Goal: Information Seeking & Learning: Learn about a topic

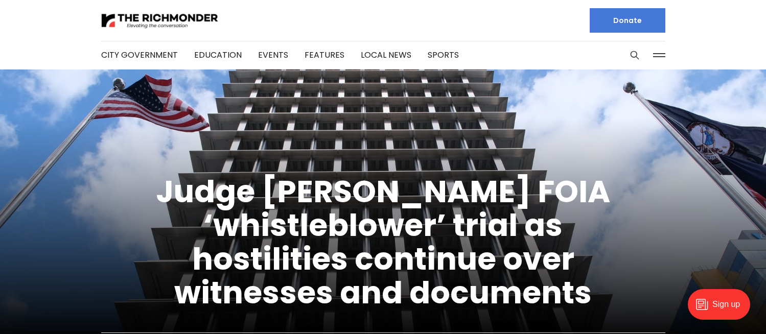
click at [595, 49] on div "City Government Education Events Features Local News Sports" at bounding box center [383, 55] width 564 height 29
click at [587, 57] on div "City Government Education Events Features Local News Sports" at bounding box center [383, 55] width 564 height 29
click at [628, 55] on button "Search this site" at bounding box center [634, 55] width 15 height 15
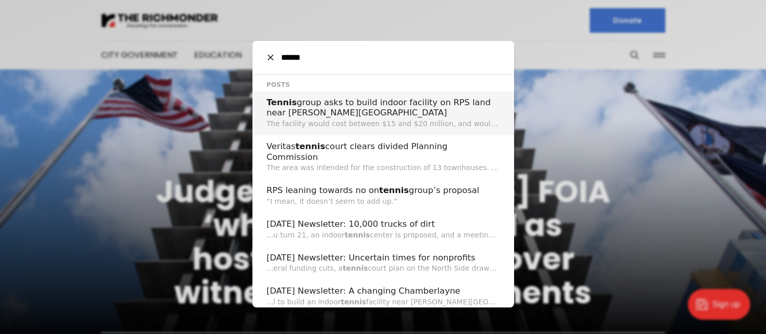
type input "******"
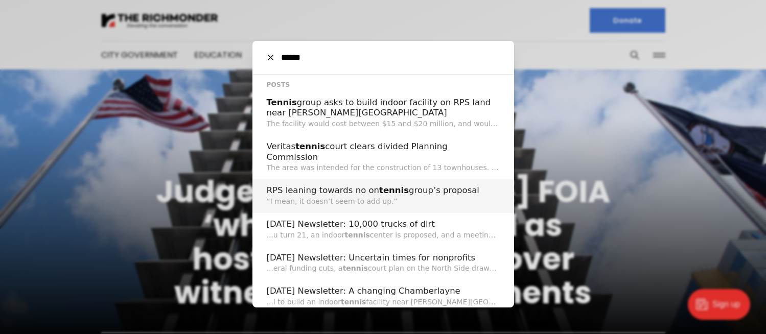
click at [379, 196] on p "“I mean, it doesn’t seem to add up.”" at bounding box center [383, 201] width 233 height 11
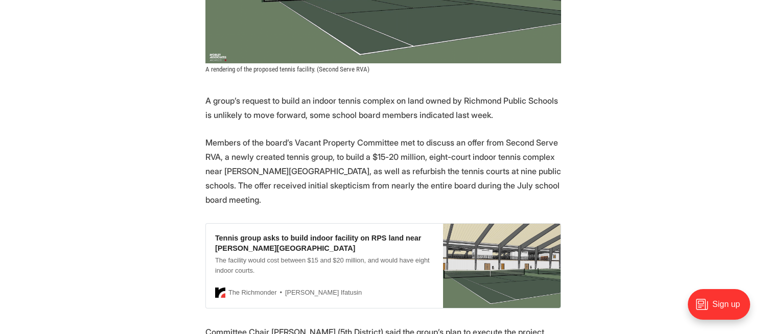
scroll to position [362, 0]
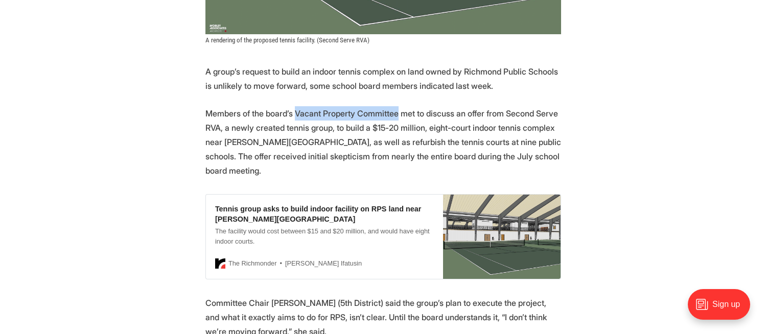
drag, startPoint x: 394, startPoint y: 114, endPoint x: 293, endPoint y: 114, distance: 101.2
click at [293, 114] on p "Members of the board’s Vacant Property Committee met to discuss an offer from S…" at bounding box center [383, 142] width 356 height 72
copy p "Vacant Property Committee"
